Goal: Transaction & Acquisition: Obtain resource

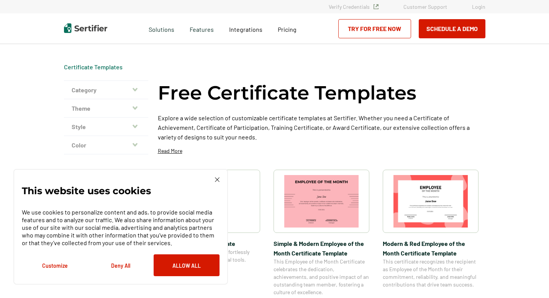
click at [115, 270] on button "Deny All" at bounding box center [121, 266] width 66 height 22
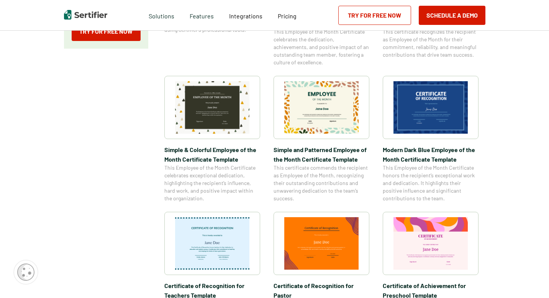
scroll to position [245, 0]
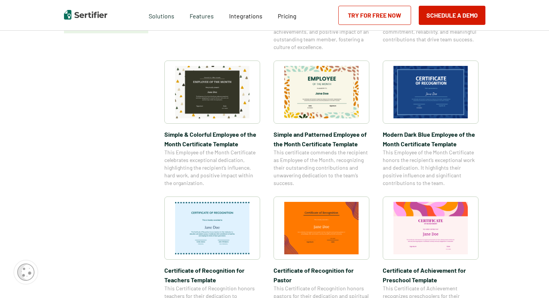
click at [431, 235] on img at bounding box center [431, 228] width 74 height 53
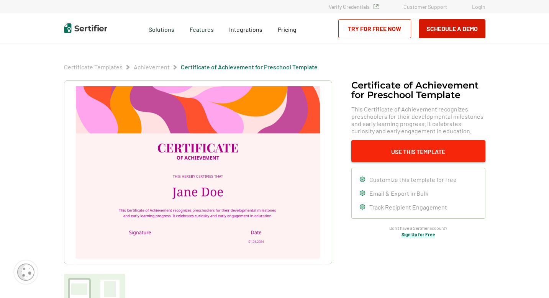
click at [428, 148] on button "Use This Template" at bounding box center [419, 151] width 134 height 22
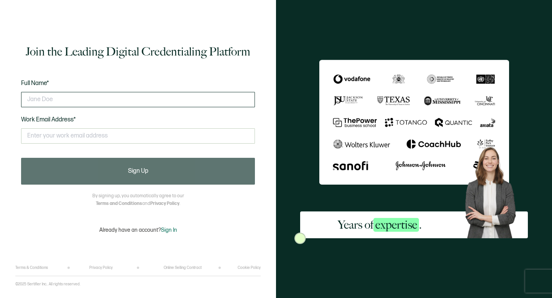
click at [97, 103] on input "text" at bounding box center [138, 99] width 234 height 15
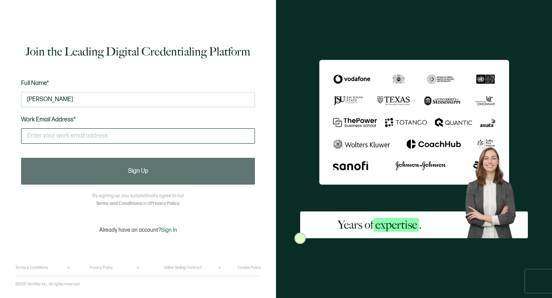
type input "[PERSON_NAME]"
click at [82, 135] on input "text" at bounding box center [138, 135] width 234 height 15
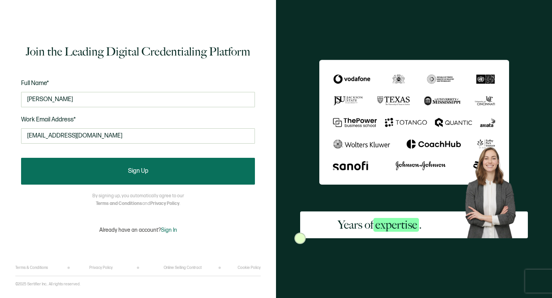
click at [98, 166] on button "Sign Up" at bounding box center [138, 171] width 234 height 27
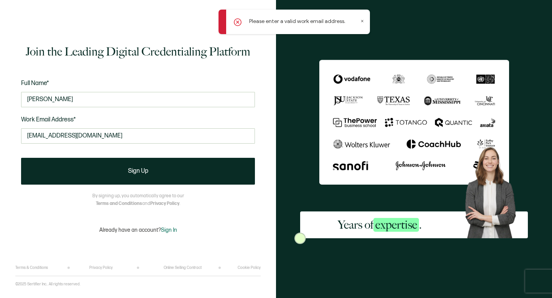
drag, startPoint x: 113, startPoint y: 138, endPoint x: 0, endPoint y: 140, distance: 112.7
click at [0, 140] on div "Join the Leading Digital Credentialing Platform Full Name* [PERSON_NAME] Work E…" at bounding box center [138, 149] width 276 height 298
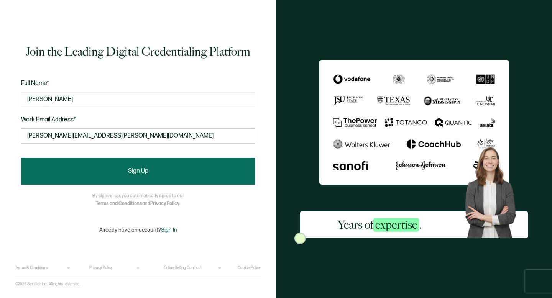
type input "[PERSON_NAME][EMAIL_ADDRESS][PERSON_NAME][DOMAIN_NAME]"
click at [133, 179] on button "Sign Up" at bounding box center [138, 171] width 234 height 27
